Goal: Find specific page/section: Find specific page/section

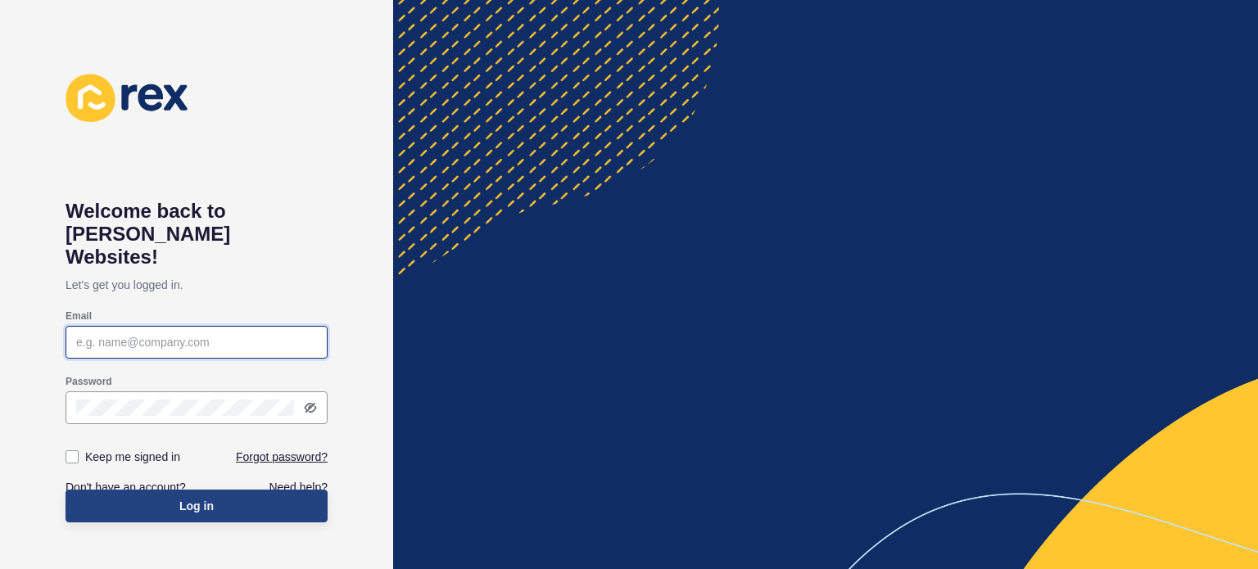
type input "[PERSON_NAME][EMAIL_ADDRESS][PERSON_NAME][DOMAIN_NAME]"
click at [184, 498] on span "Log in" at bounding box center [196, 506] width 34 height 16
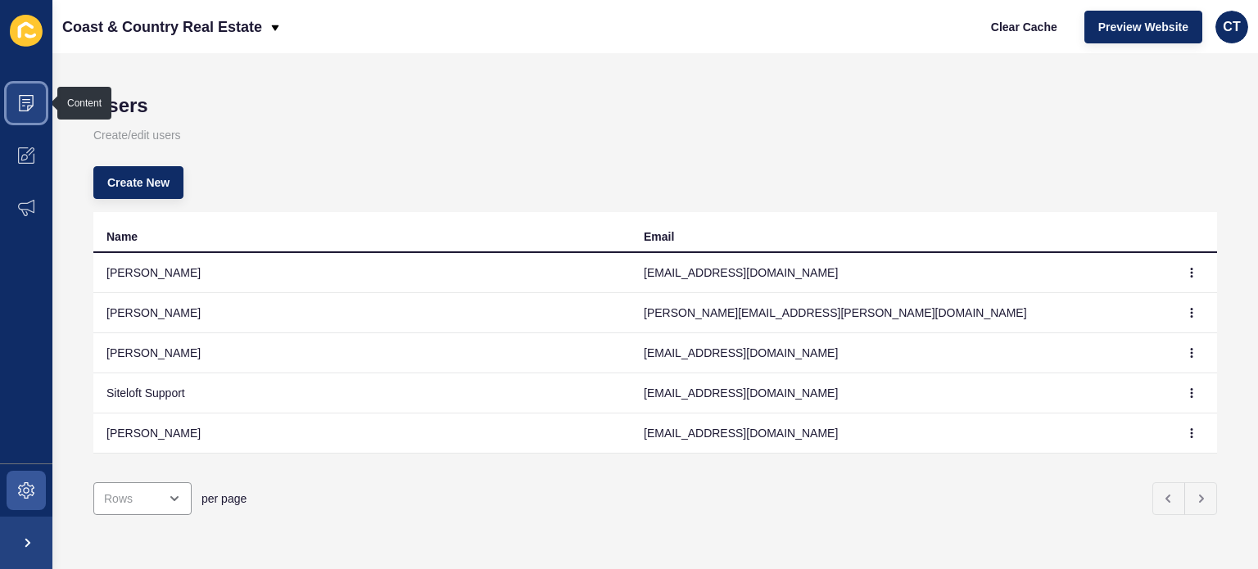
click at [29, 99] on icon at bounding box center [26, 99] width 8 height 1
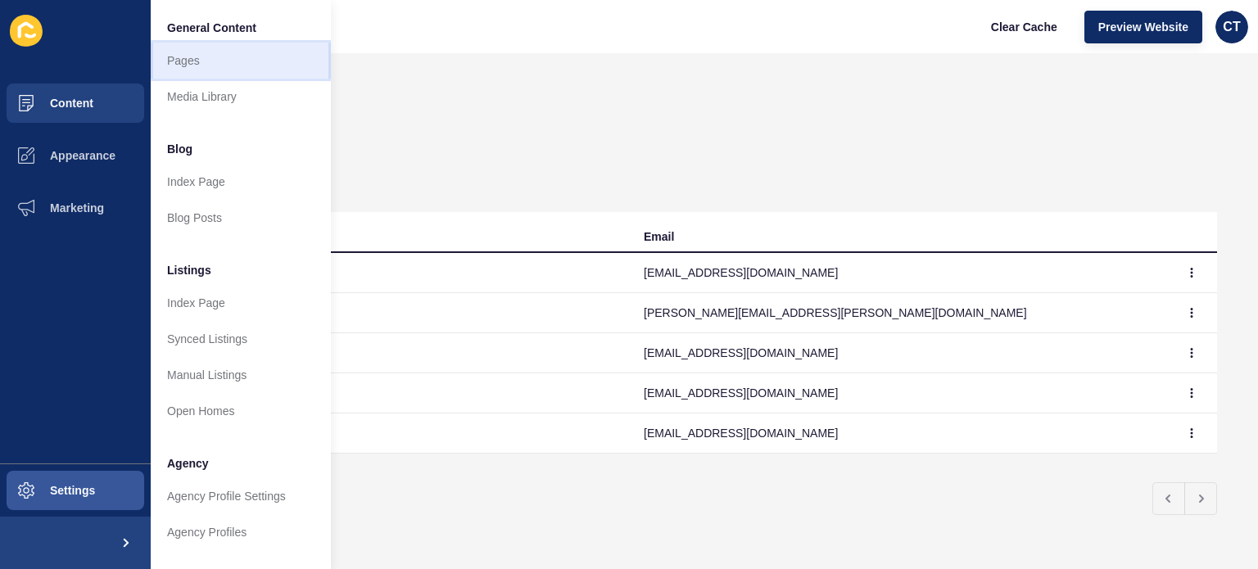
click at [174, 65] on link "Pages" at bounding box center [241, 61] width 180 height 36
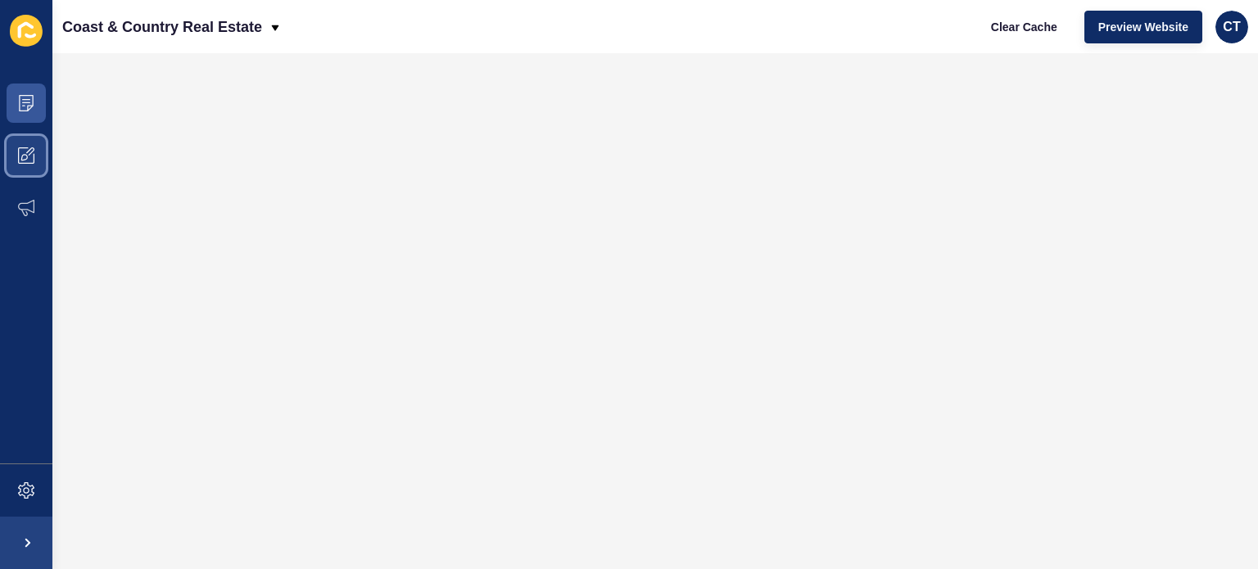
click at [20, 147] on icon at bounding box center [26, 155] width 16 height 16
click at [36, 150] on span at bounding box center [26, 155] width 52 height 52
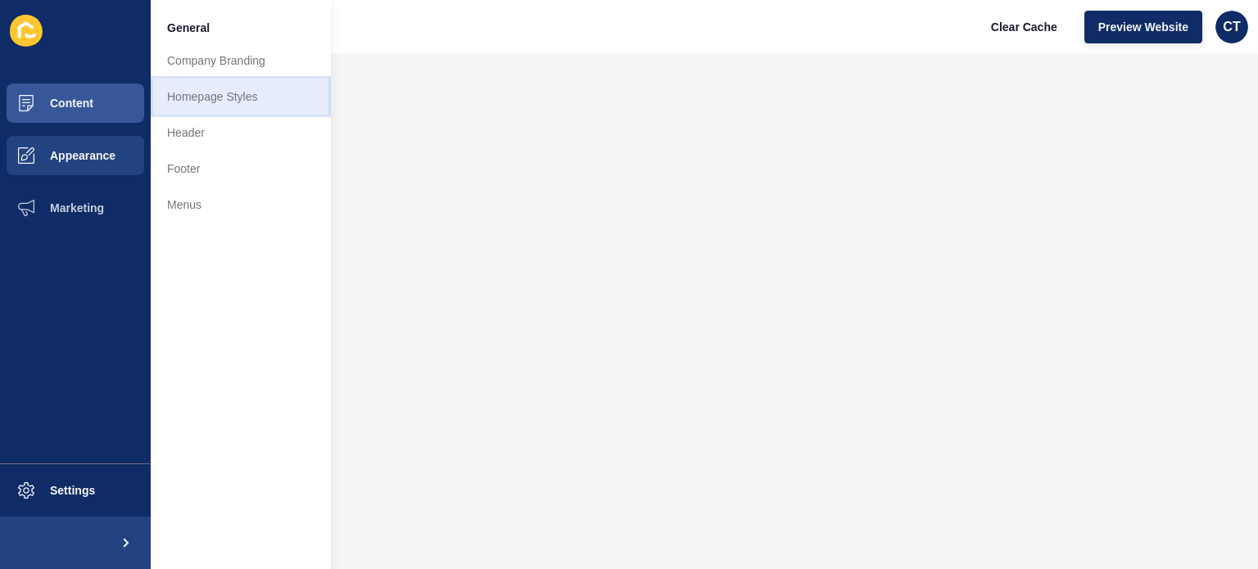
click at [213, 98] on link "Homepage Styles" at bounding box center [241, 97] width 180 height 36
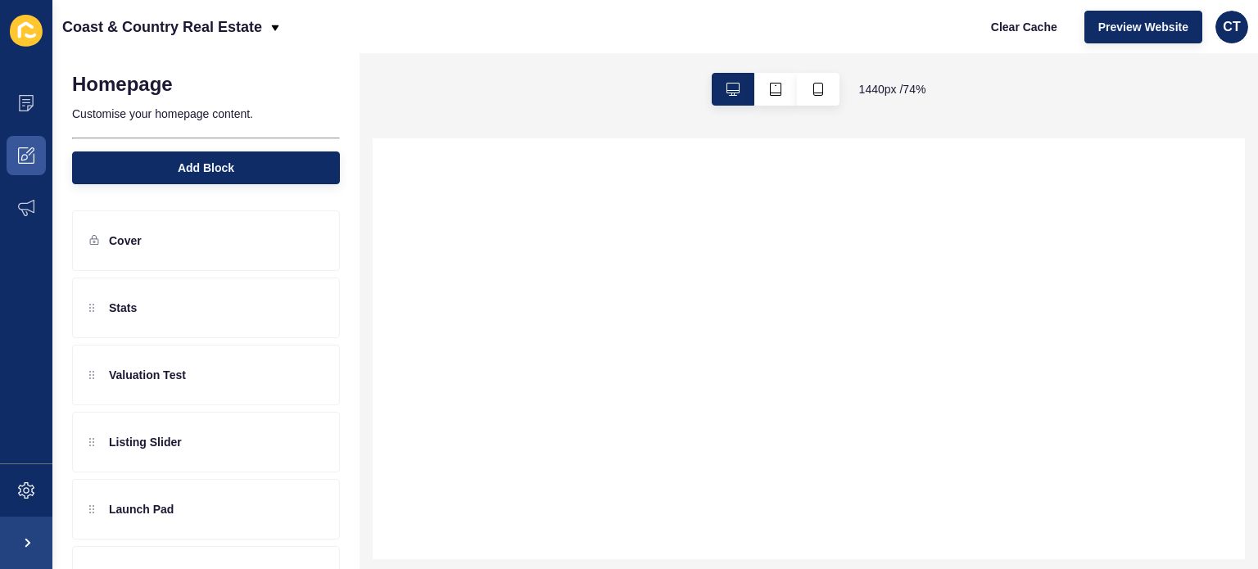
select select
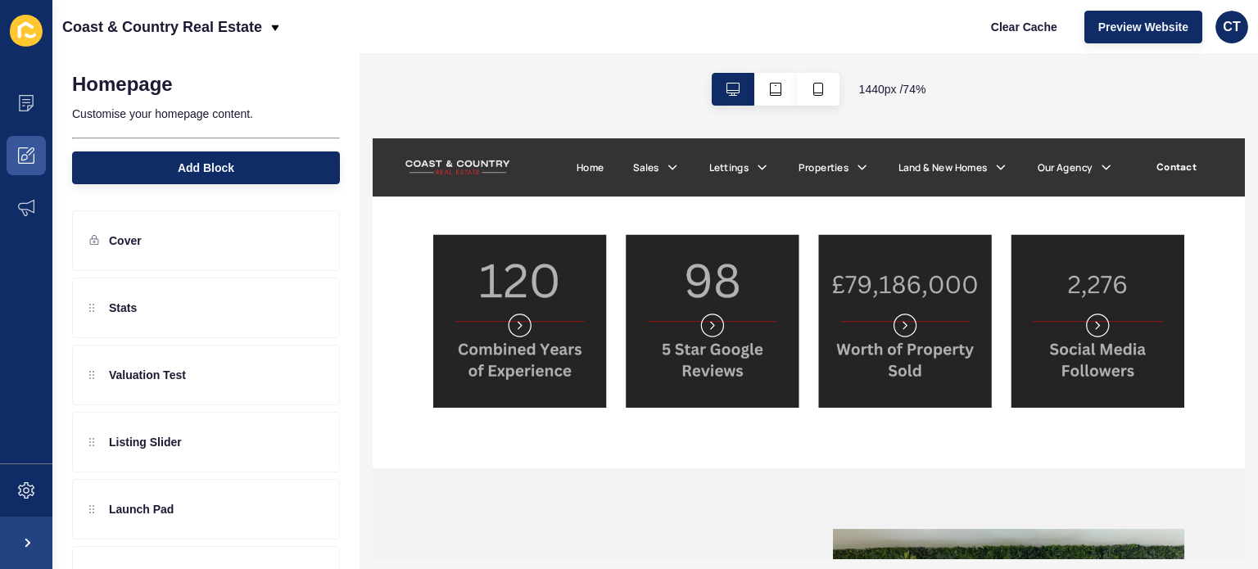
scroll to position [547, 0]
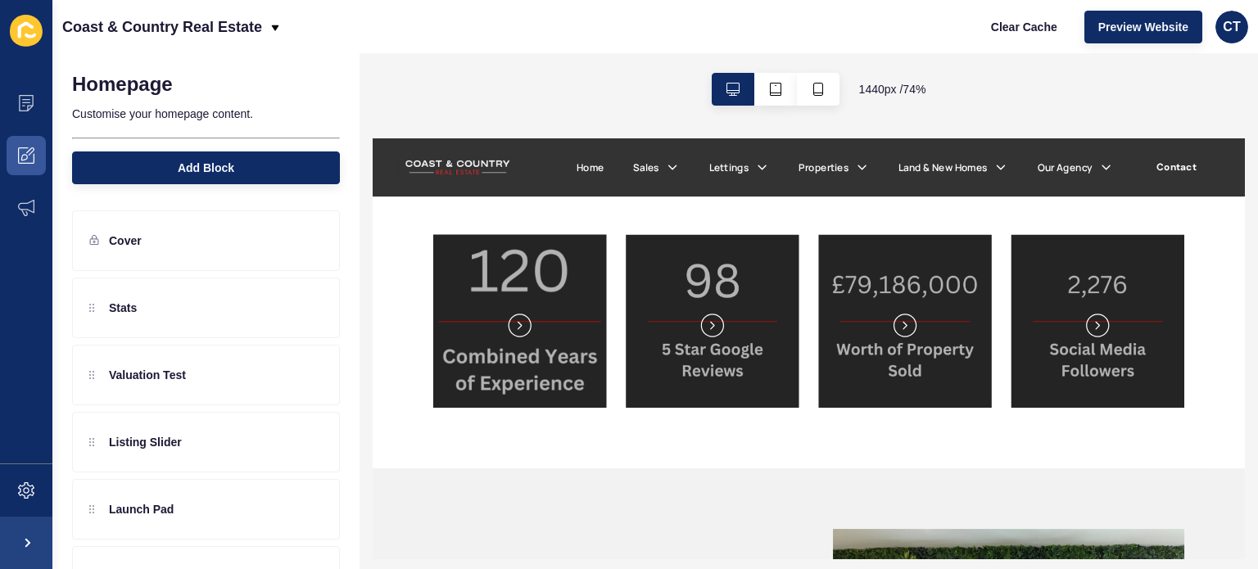
click at [585, 346] on img at bounding box center [571, 385] width 293 height 293
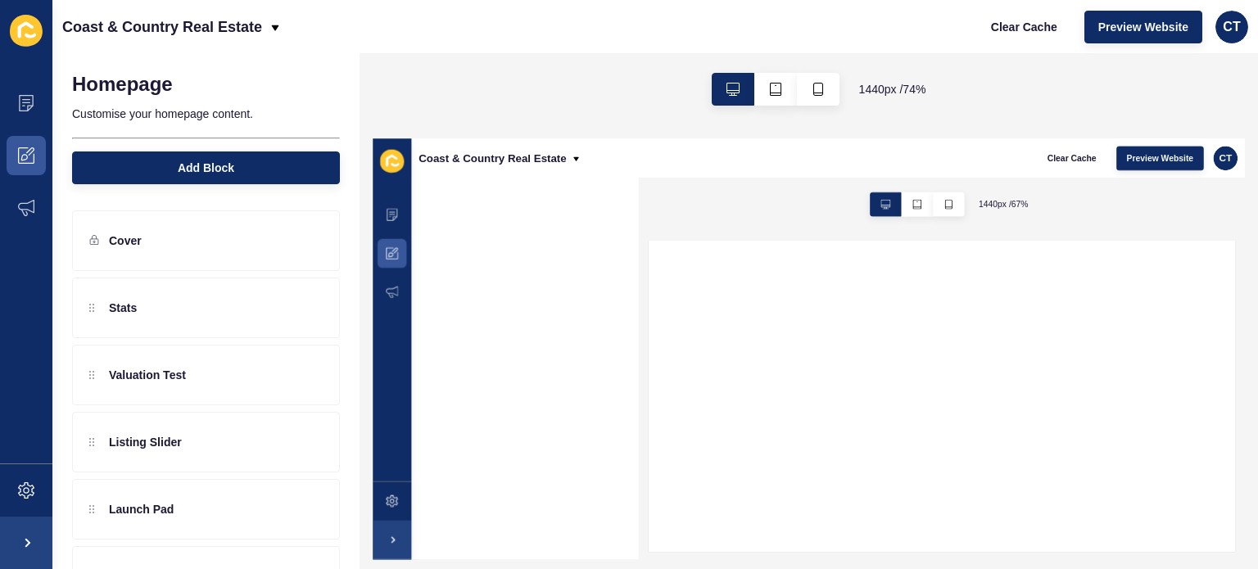
scroll to position [0, 0]
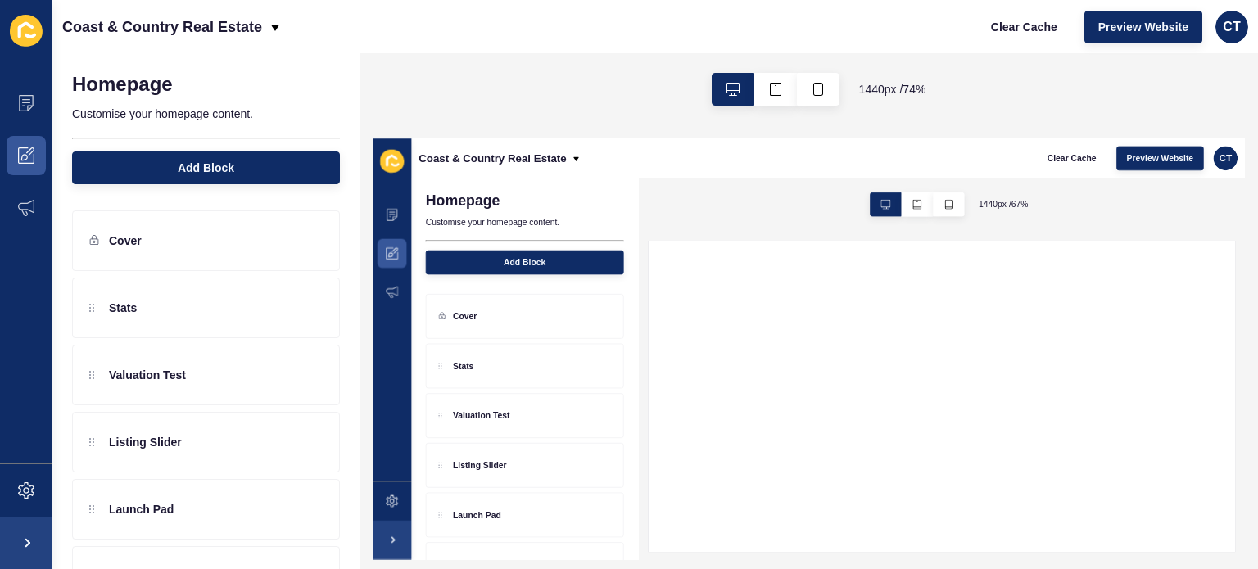
select select
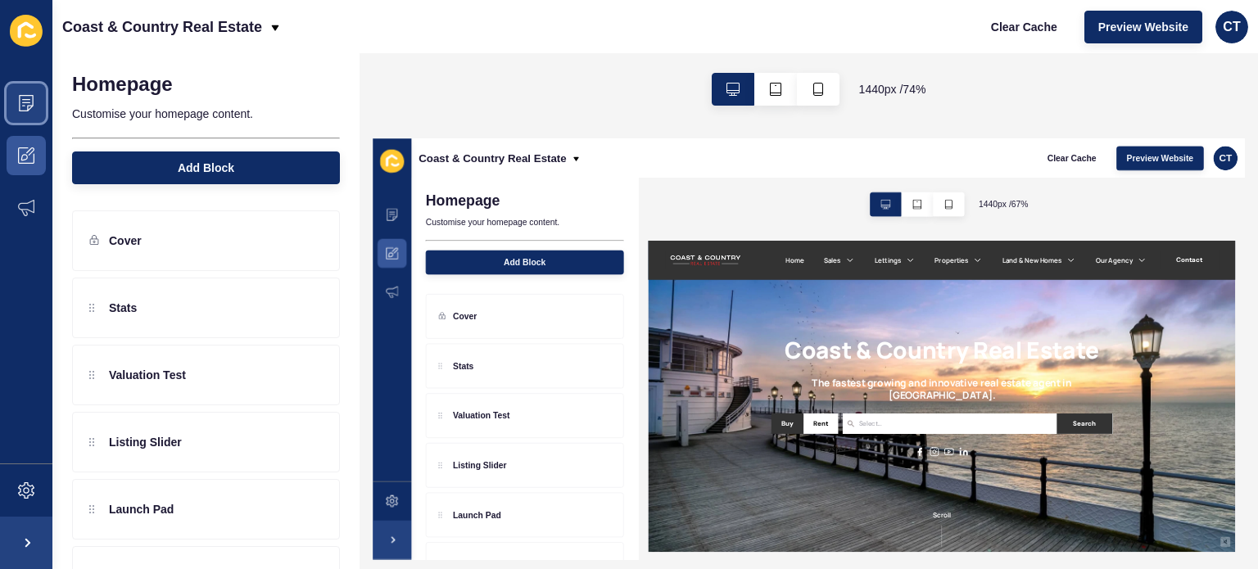
click at [31, 111] on icon at bounding box center [26, 103] width 16 height 16
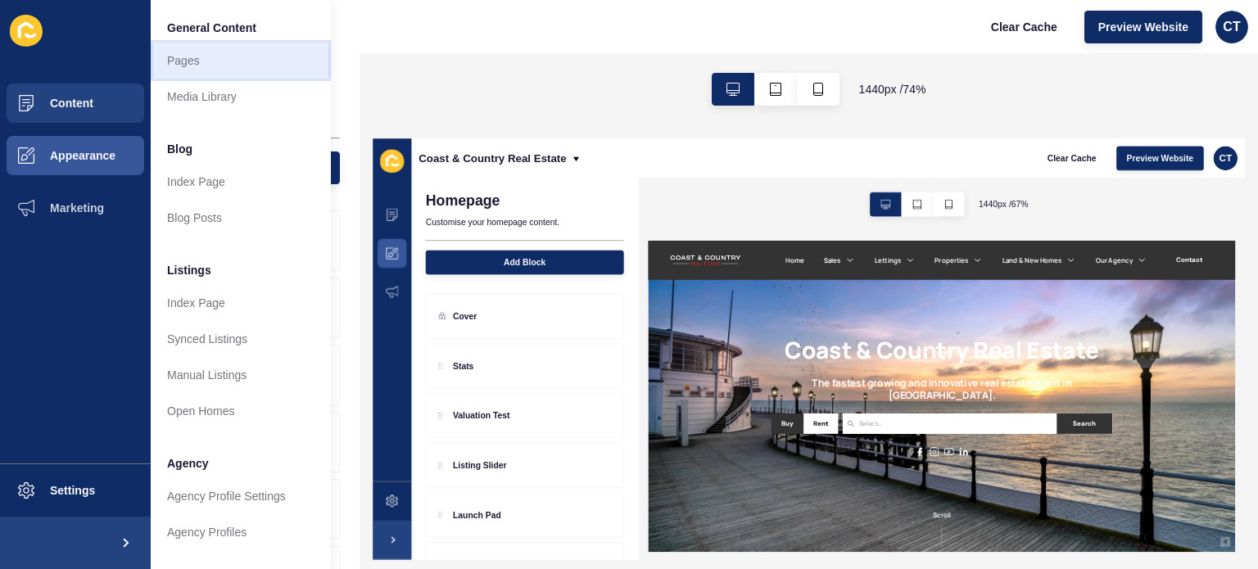
click at [203, 71] on link "Pages" at bounding box center [241, 61] width 180 height 36
